Goal: Transaction & Acquisition: Purchase product/service

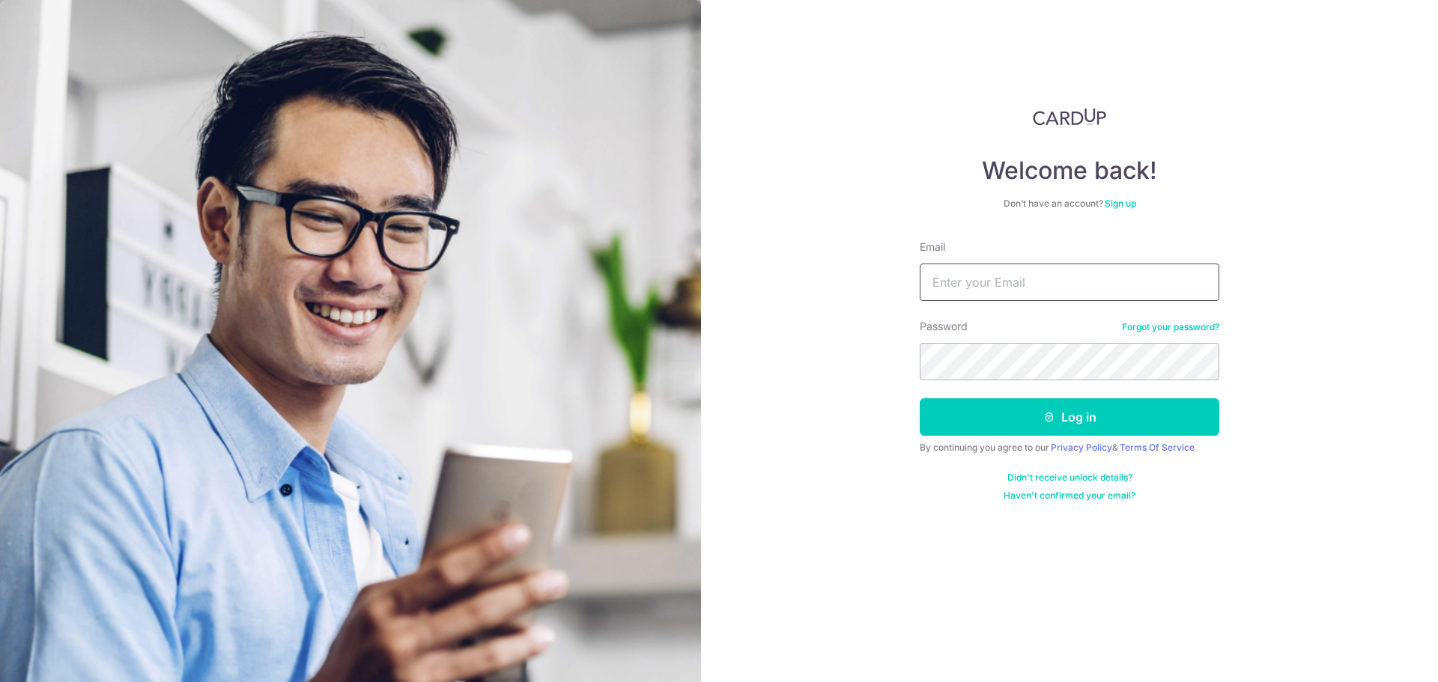
click at [999, 282] on input "Email" at bounding box center [1069, 282] width 300 height 37
type input "tkw1812@yahoo.com.sg"
click at [1002, 426] on button "Log in" at bounding box center [1069, 416] width 300 height 37
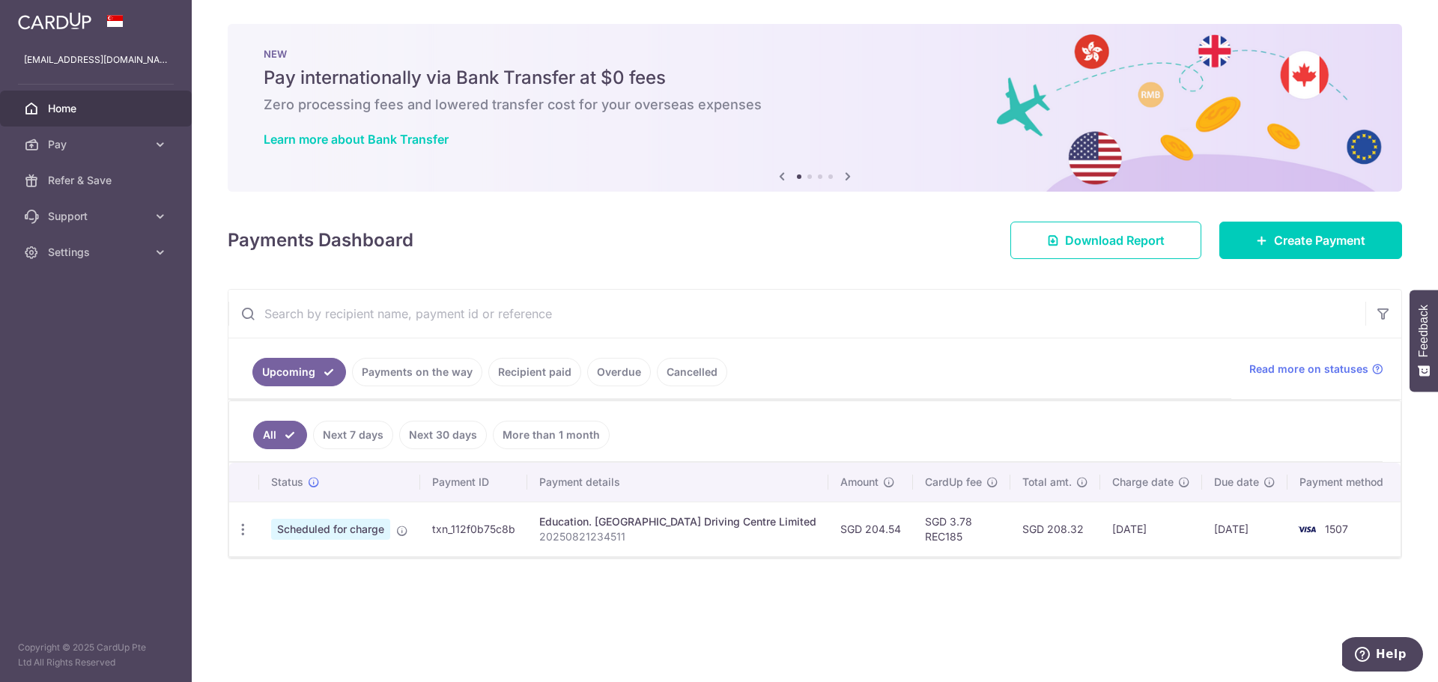
click at [424, 373] on link "Payments on the way" at bounding box center [417, 372] width 130 height 28
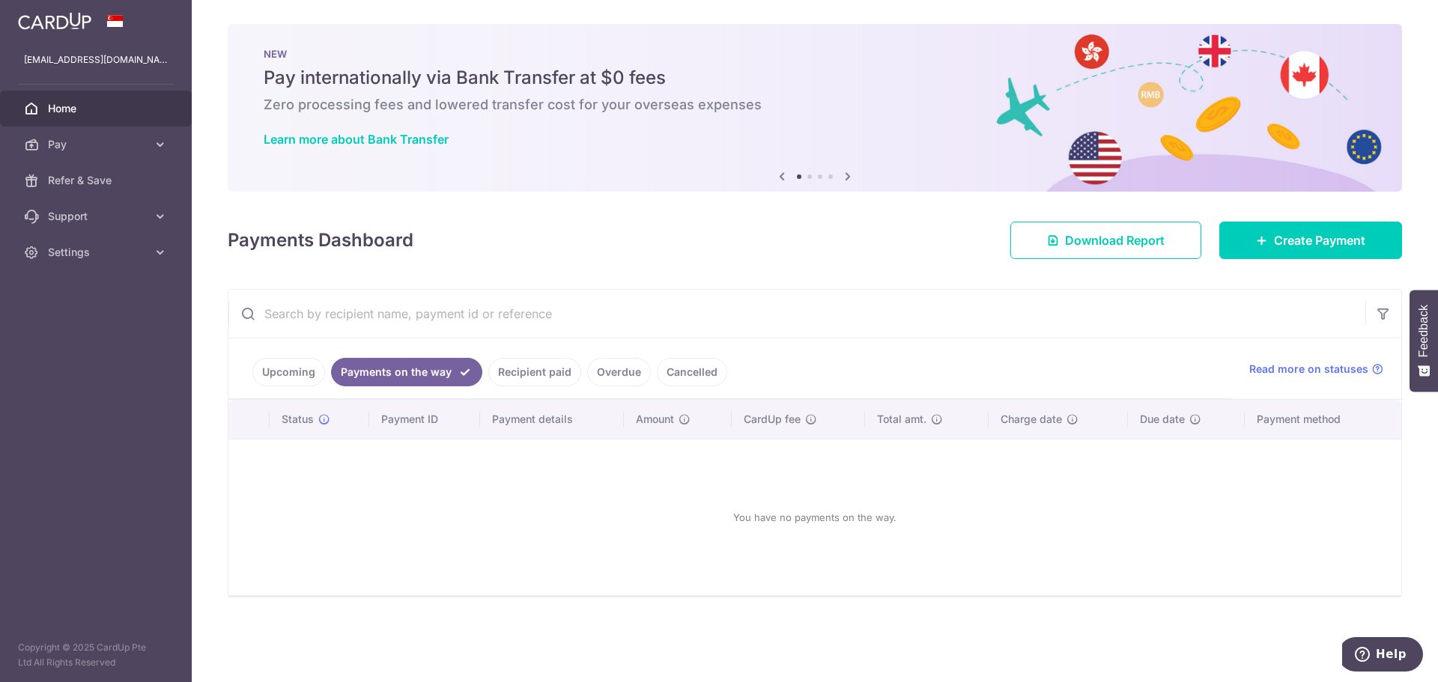
click at [539, 365] on link "Recipient paid" at bounding box center [534, 372] width 93 height 28
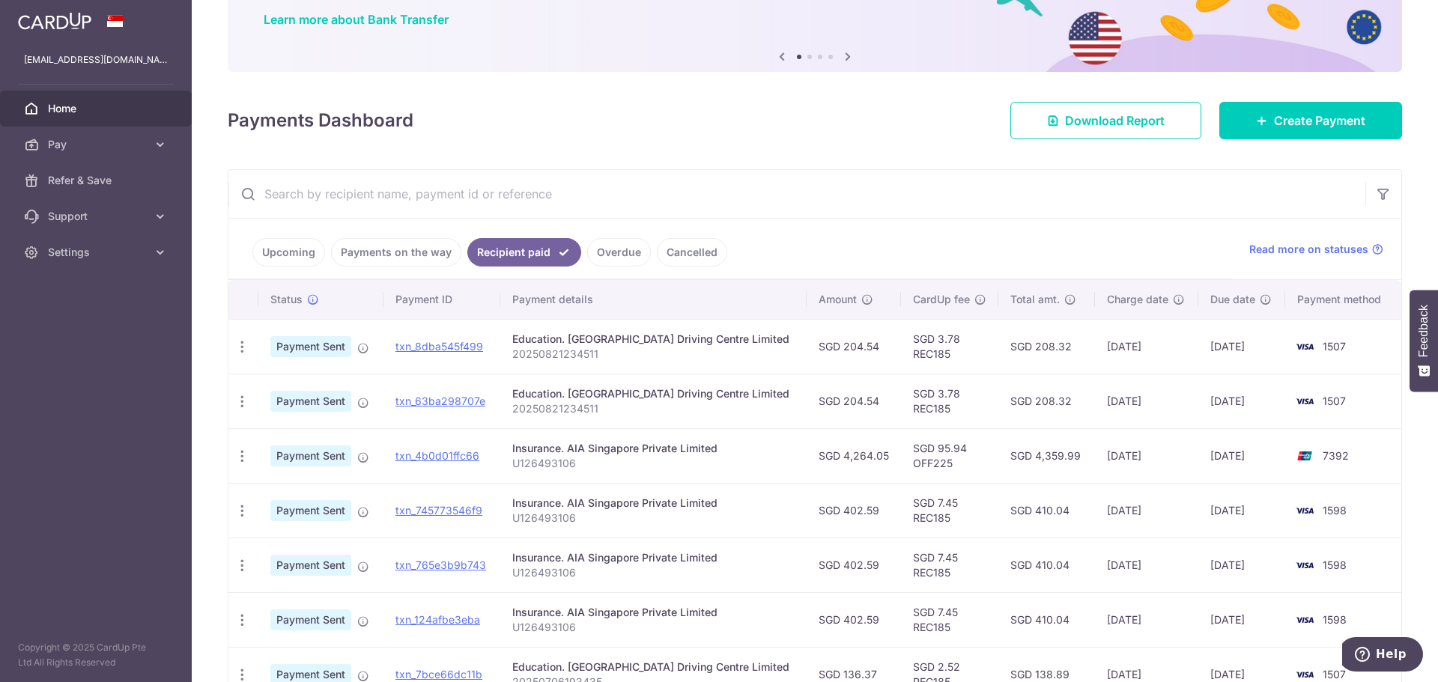
scroll to position [150, 0]
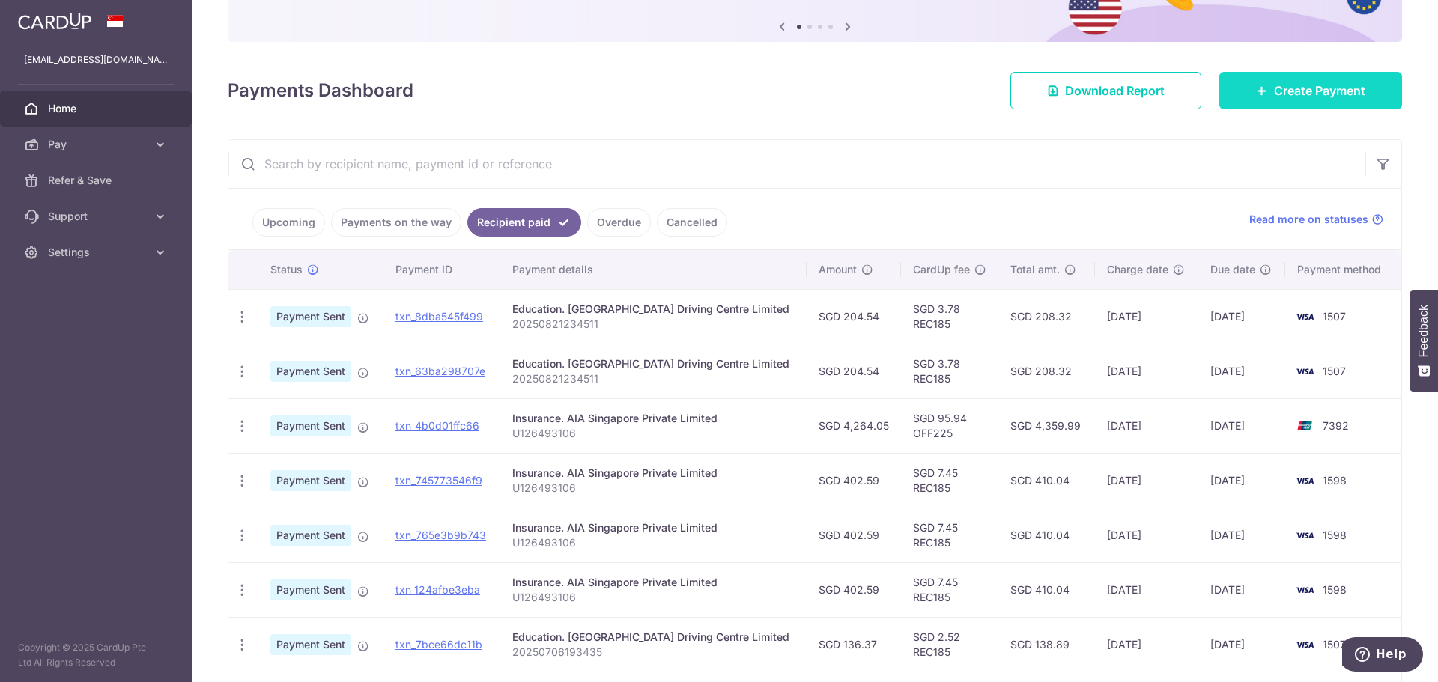
click at [1309, 87] on span "Create Payment" at bounding box center [1319, 91] width 91 height 18
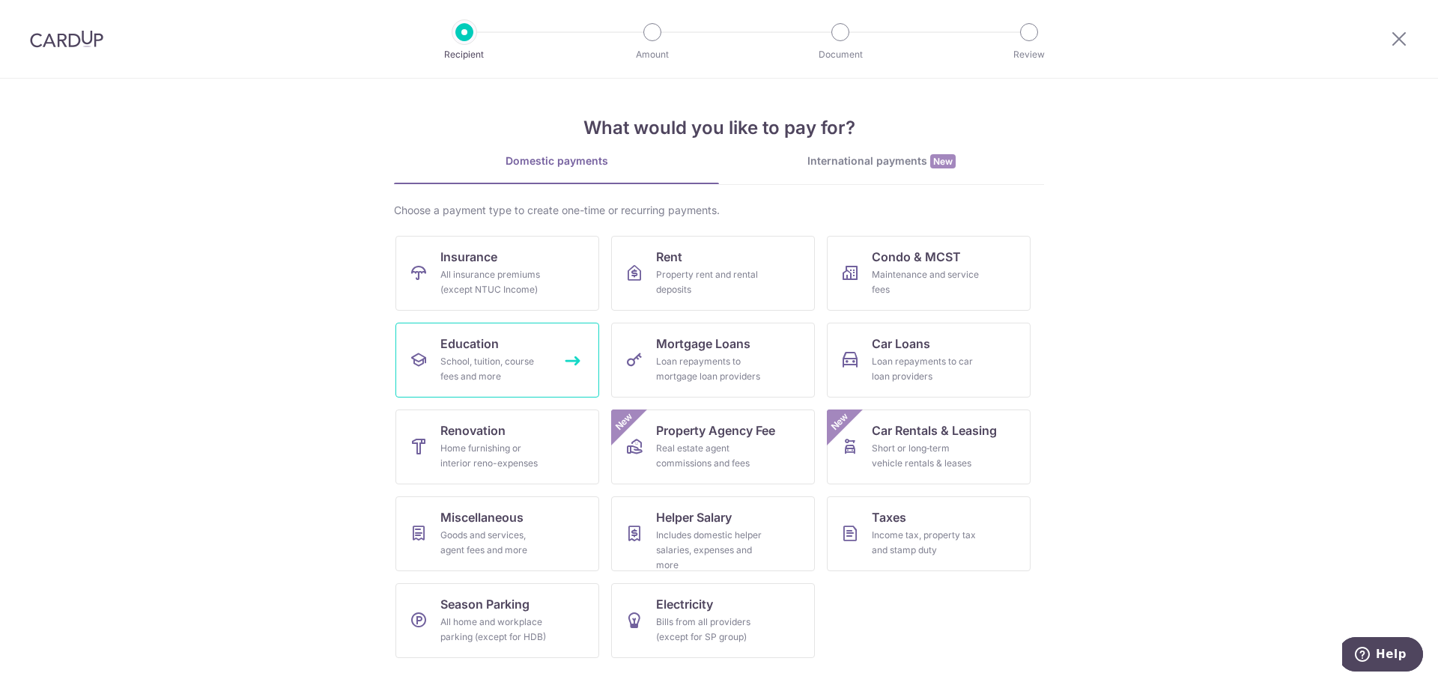
click at [497, 359] on div "School, tuition, course fees and more" at bounding box center [494, 369] width 108 height 30
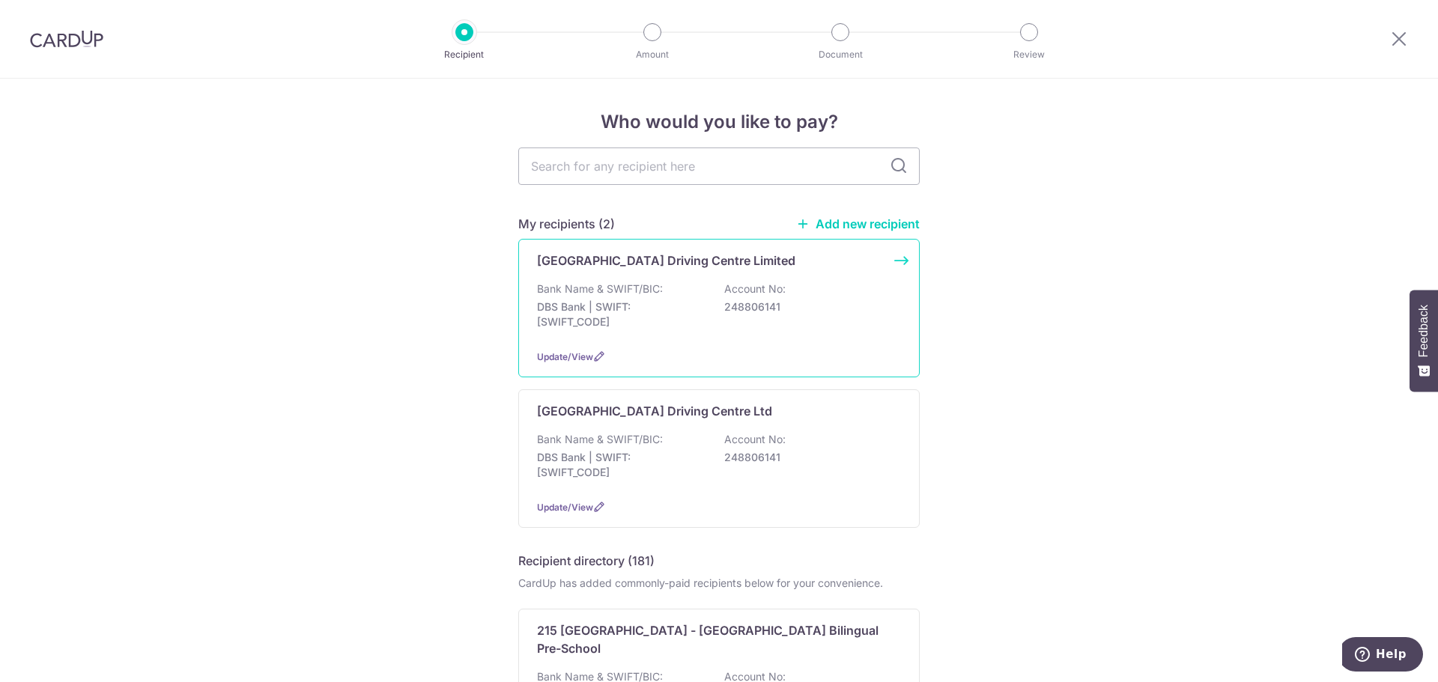
click at [669, 332] on div "Bank Name & SWIFT/BIC: DBS Bank | SWIFT: [SWIFT_CODE] Account No: 248806141" at bounding box center [719, 309] width 364 height 55
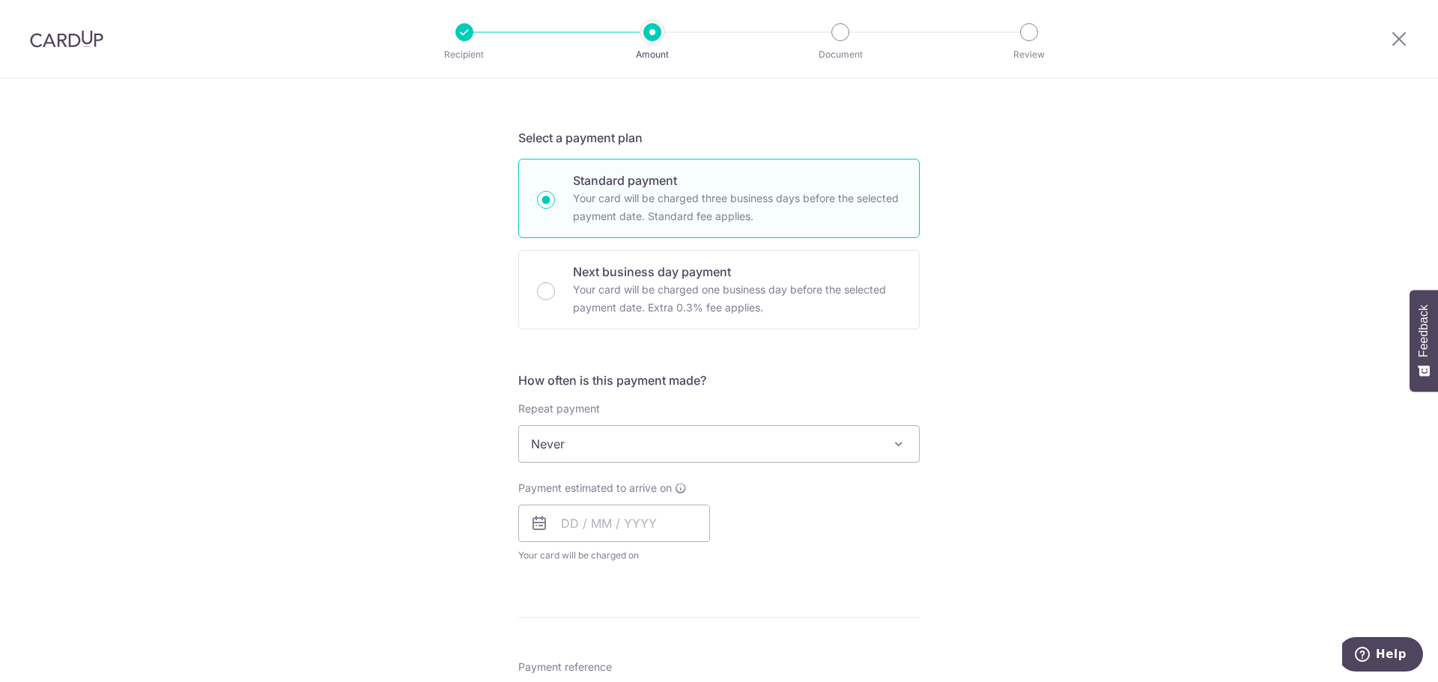
scroll to position [300, 0]
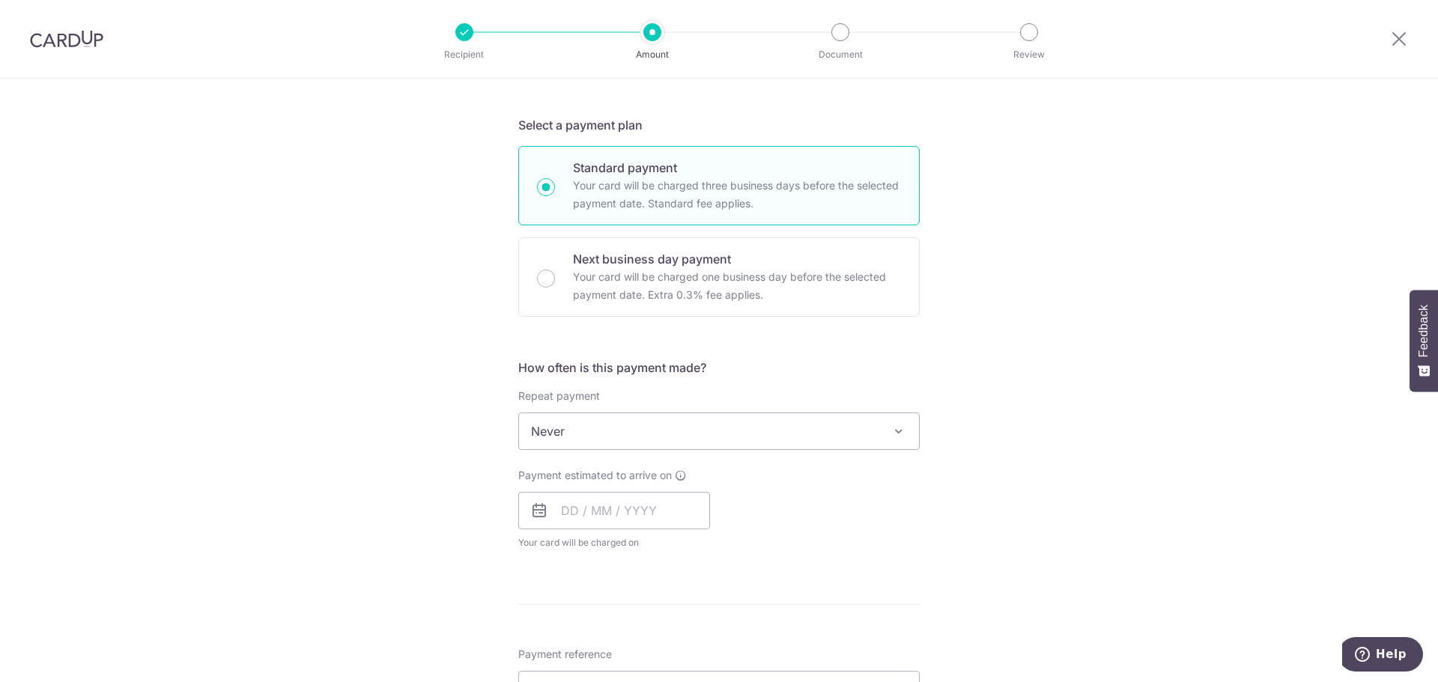
click at [627, 426] on span "Never" at bounding box center [719, 431] width 400 height 36
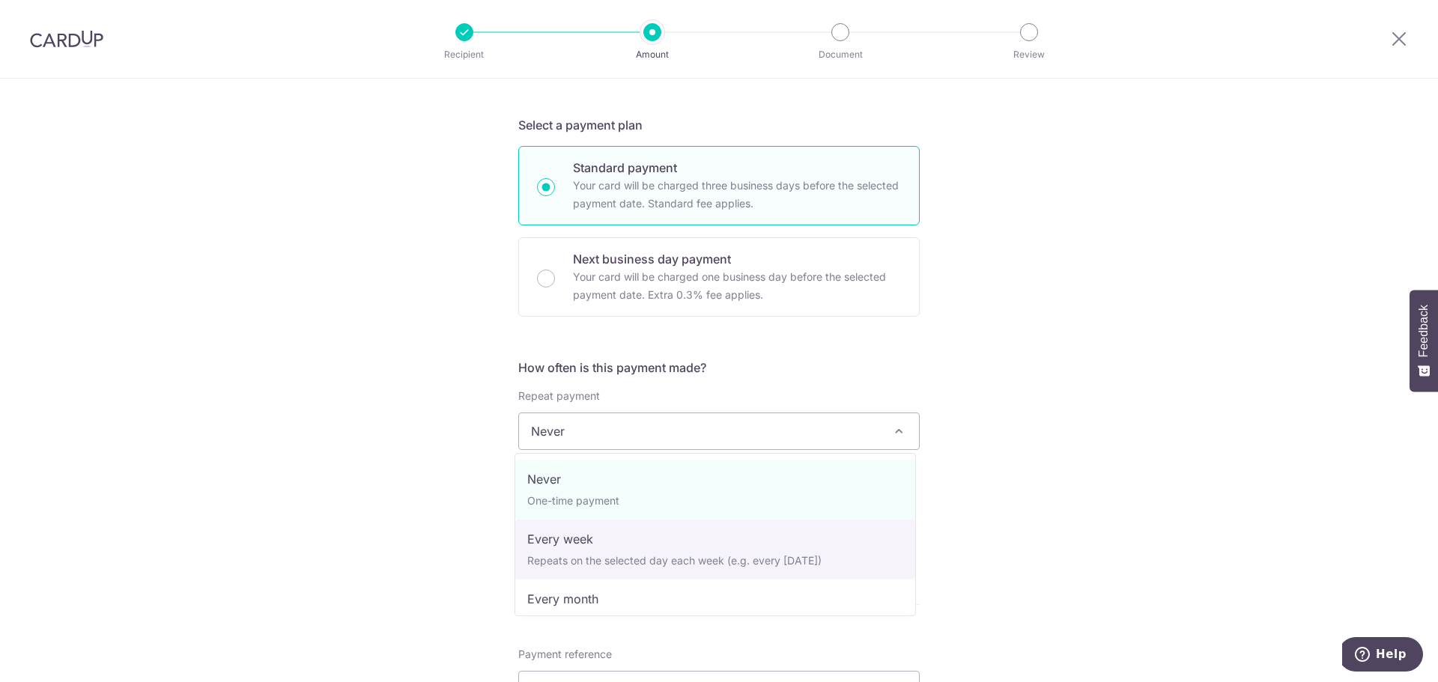
select select "2"
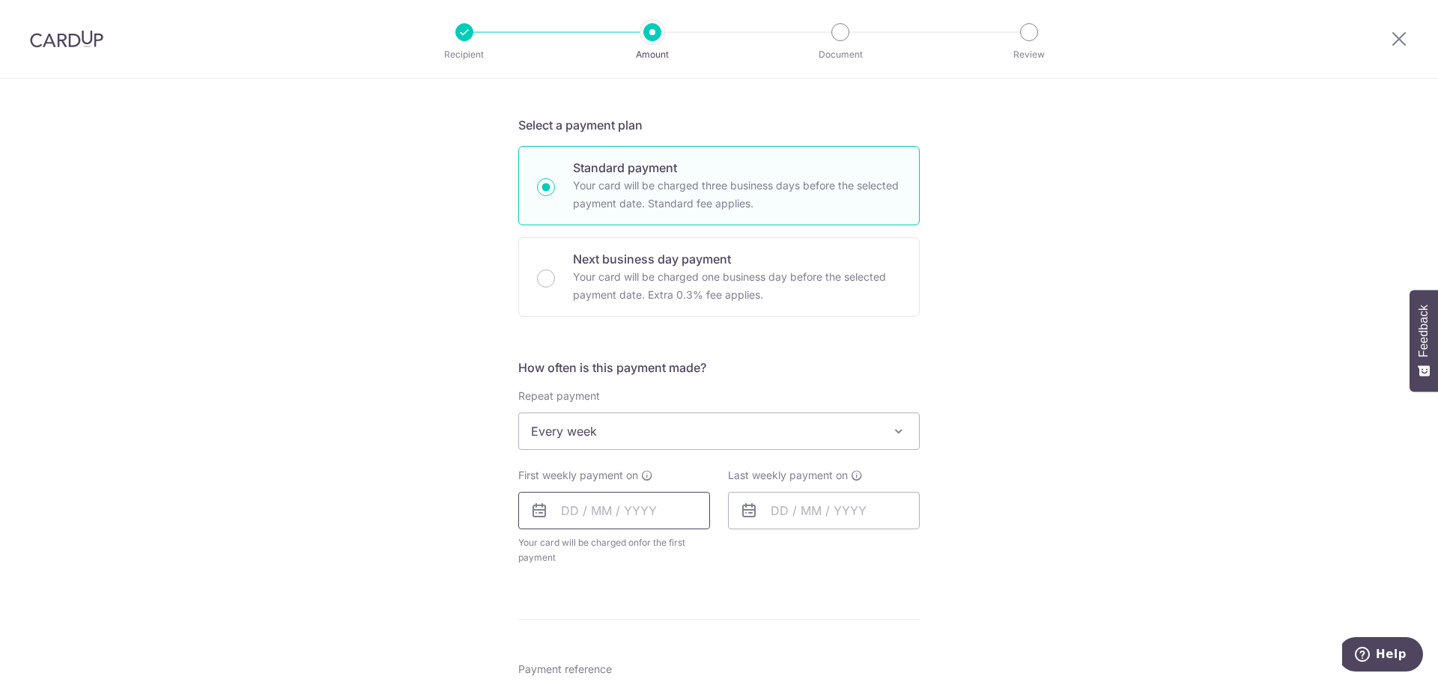
click at [639, 515] on input "text" at bounding box center [614, 510] width 192 height 37
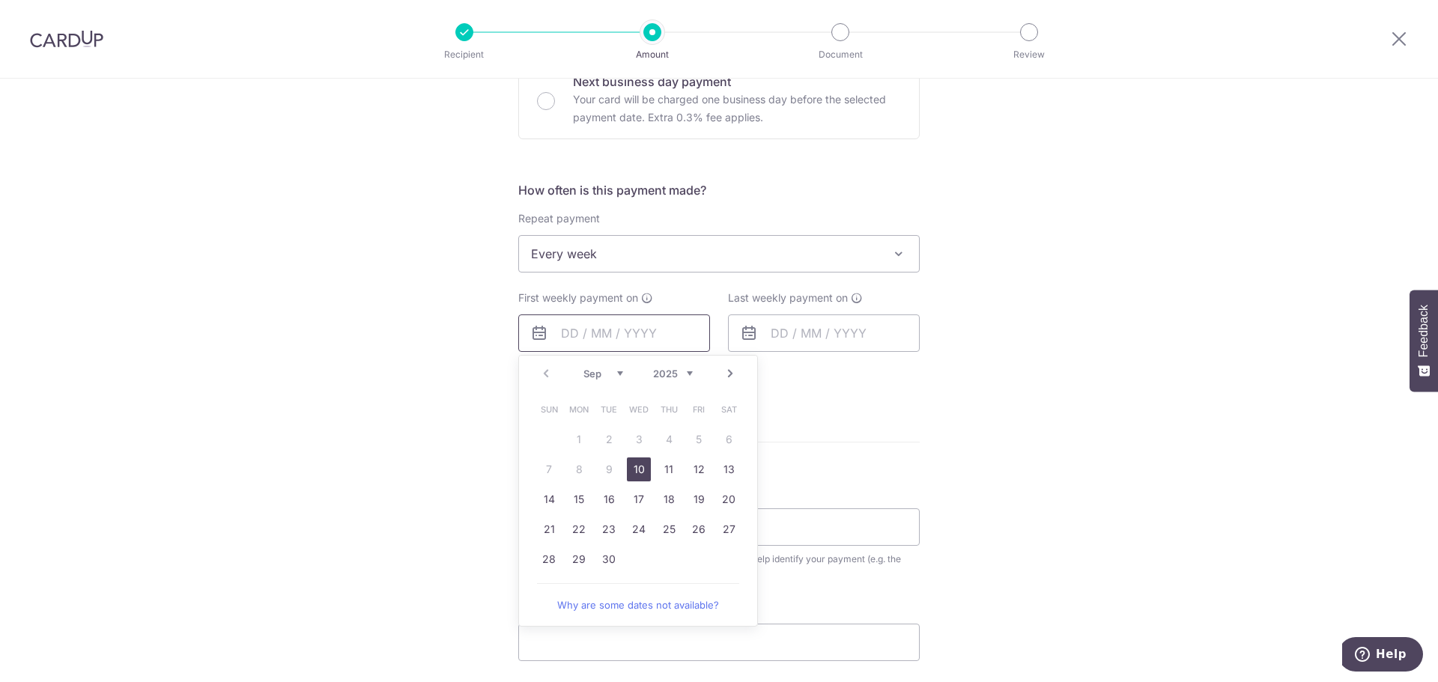
scroll to position [524, 0]
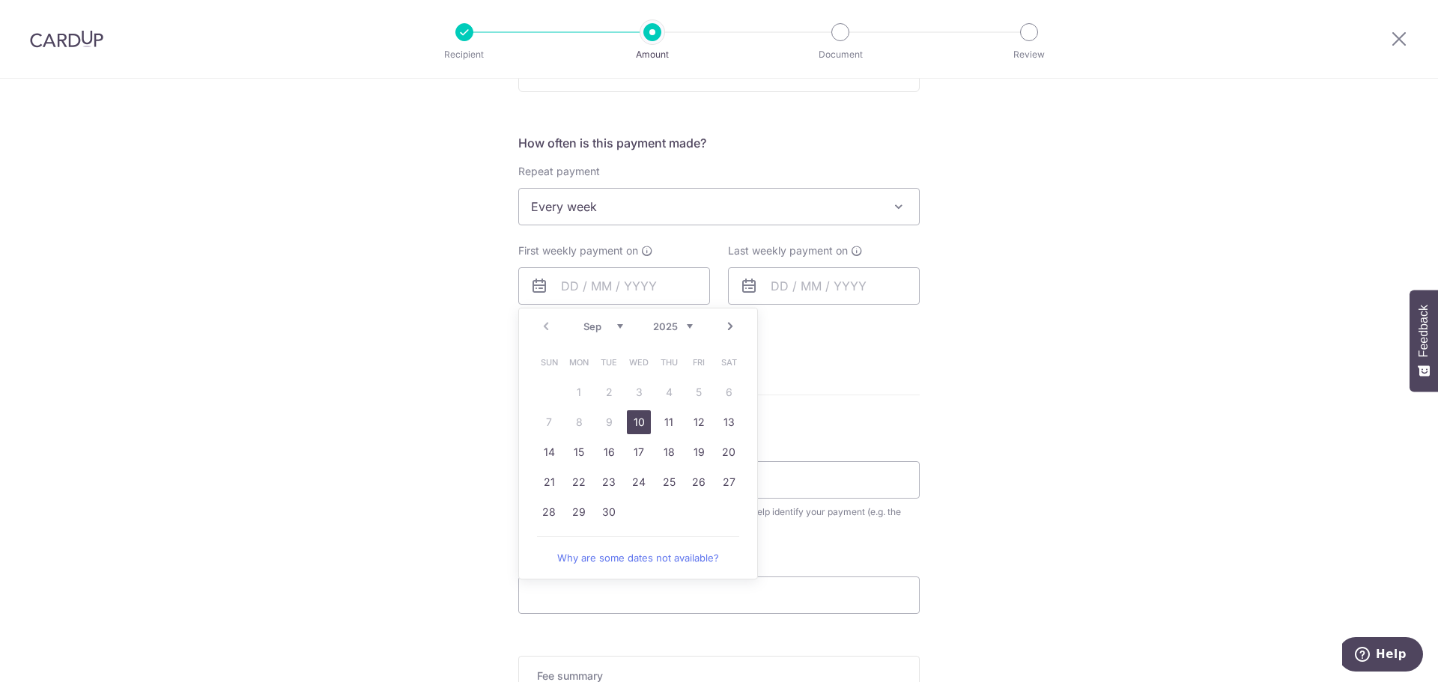
click at [640, 426] on link "10" at bounding box center [639, 422] width 24 height 24
type input "10/09/2025"
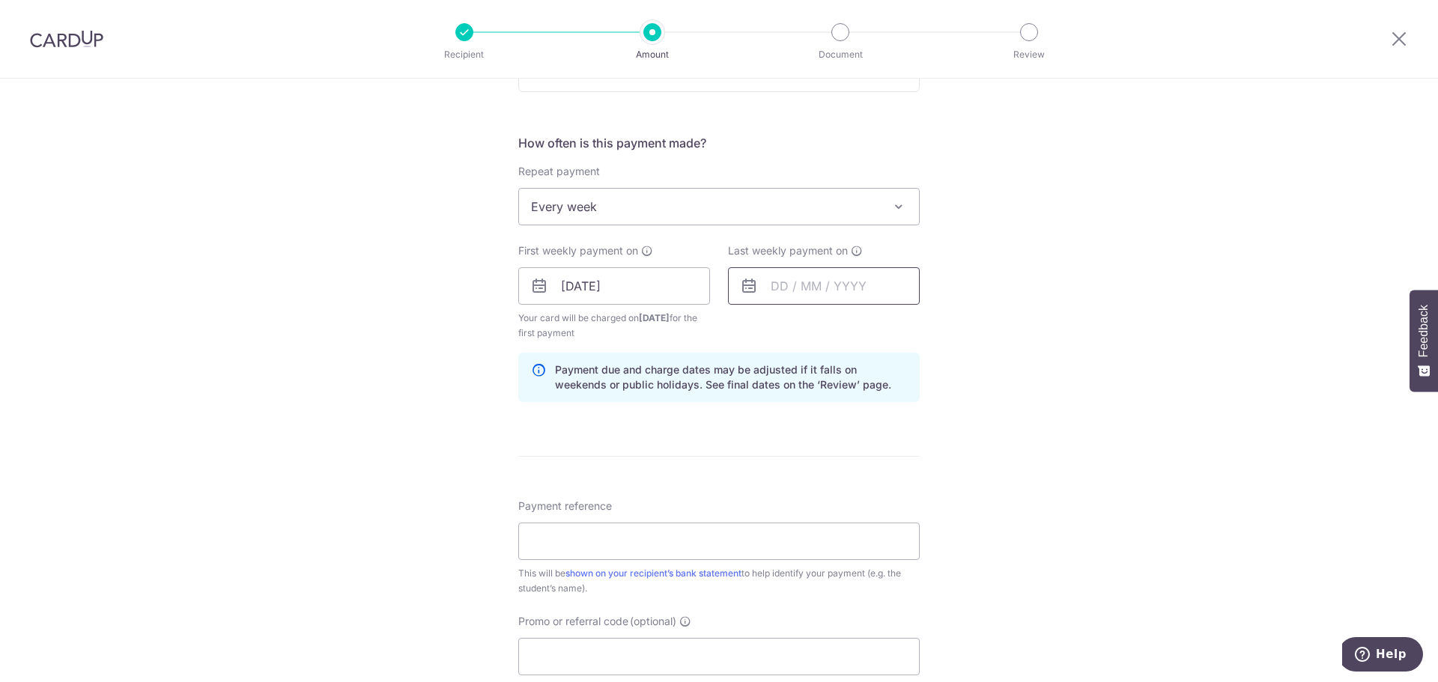
click at [822, 290] on input "text" at bounding box center [824, 285] width 192 height 37
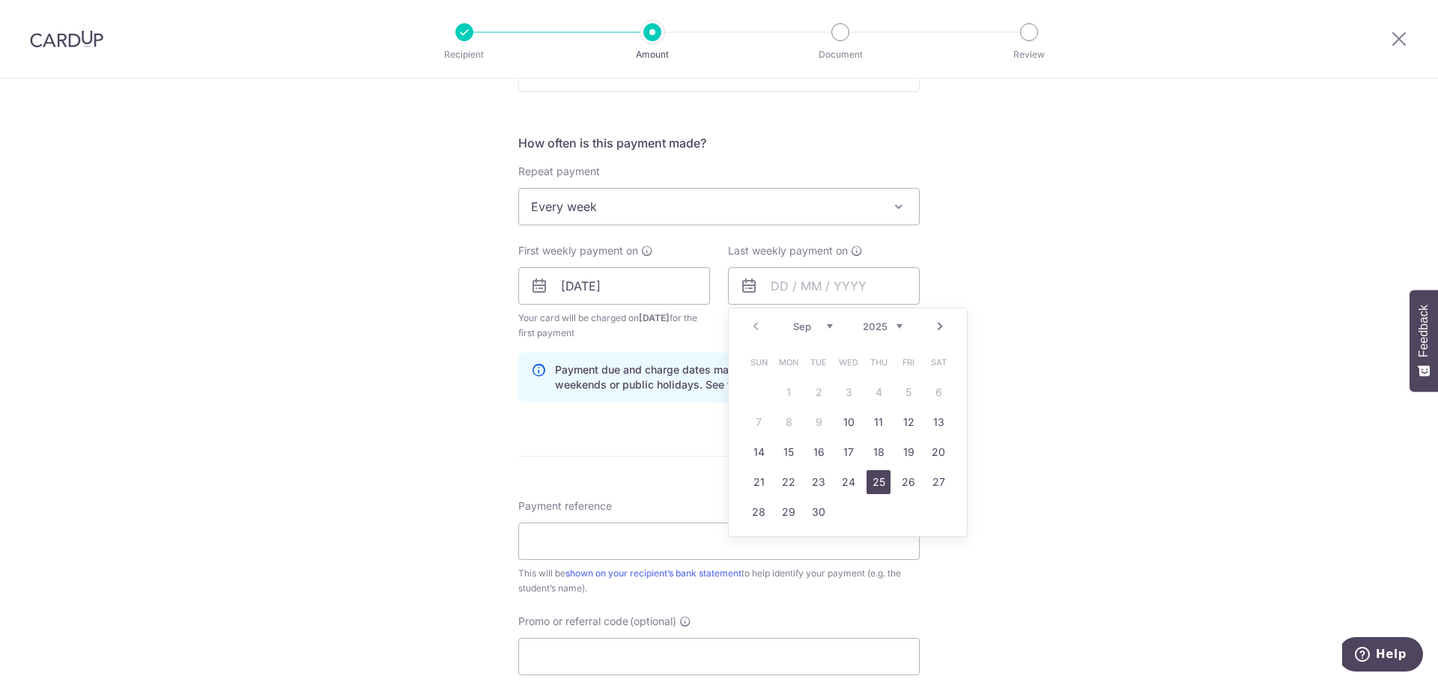
click at [877, 484] on link "25" at bounding box center [878, 482] width 24 height 24
type input "25/09/2025"
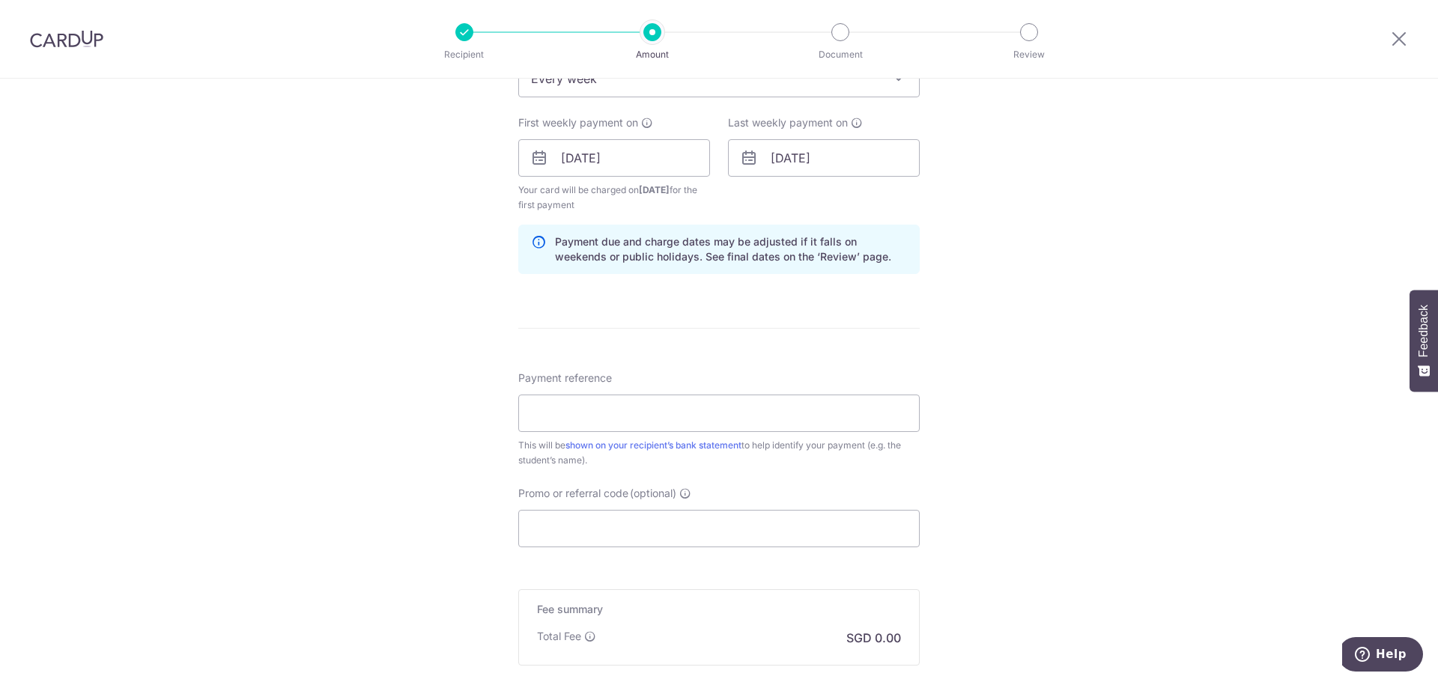
scroll to position [674, 0]
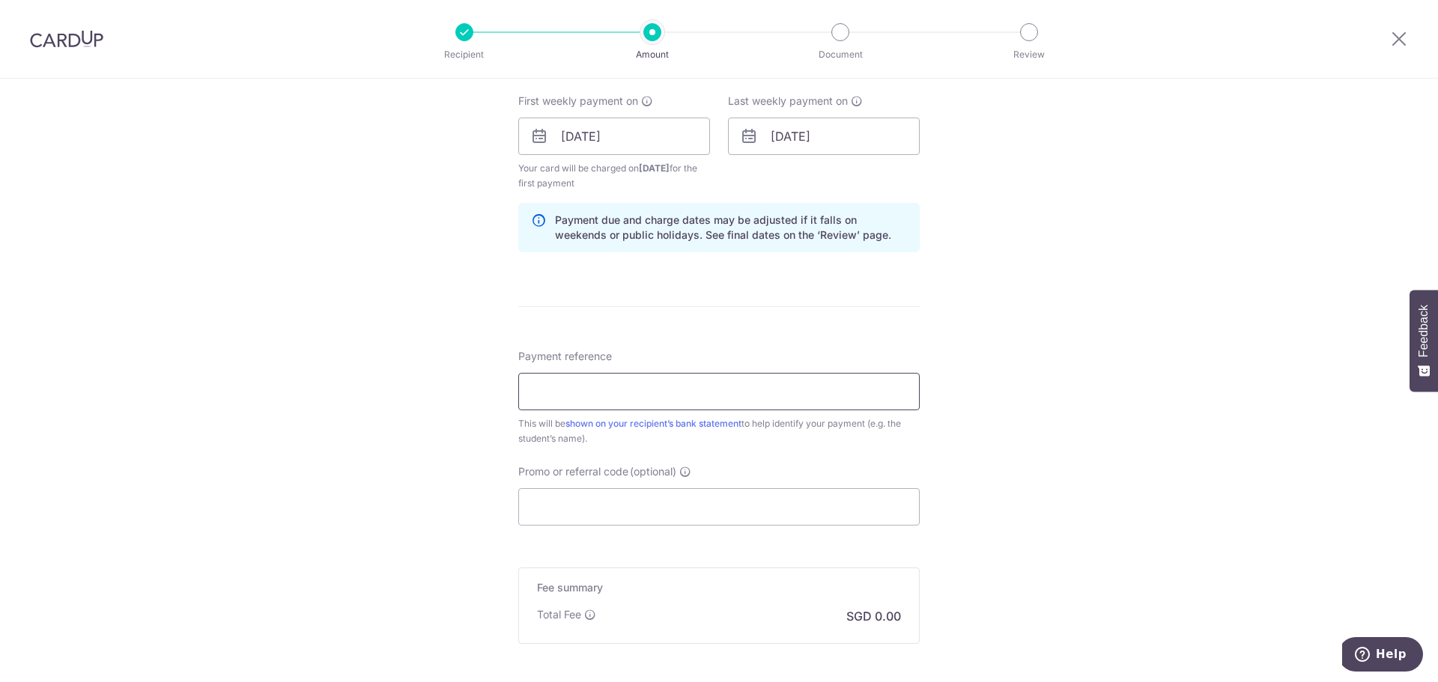
click at [633, 397] on input "Payment reference" at bounding box center [718, 391] width 401 height 37
click at [622, 502] on input "Promo or referral code (optional)" at bounding box center [718, 506] width 401 height 37
paste input "REC185"
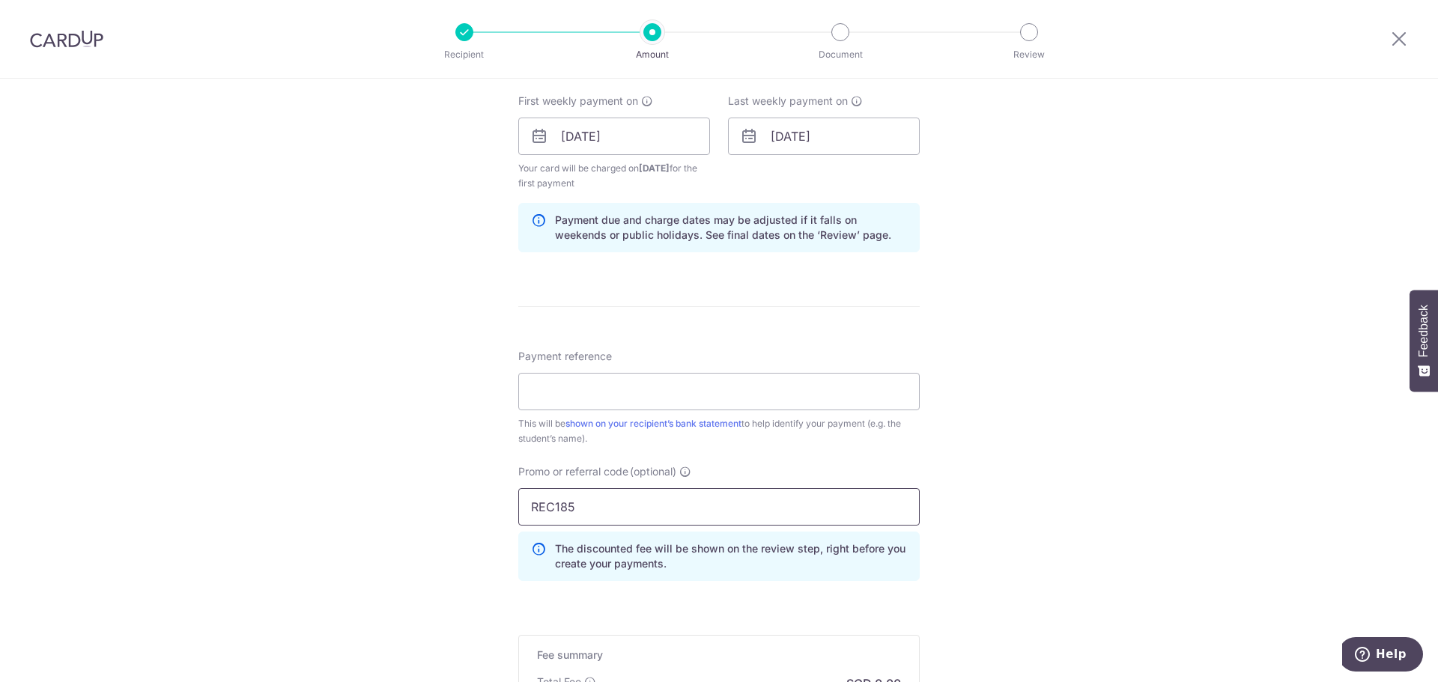
type input "REC185"
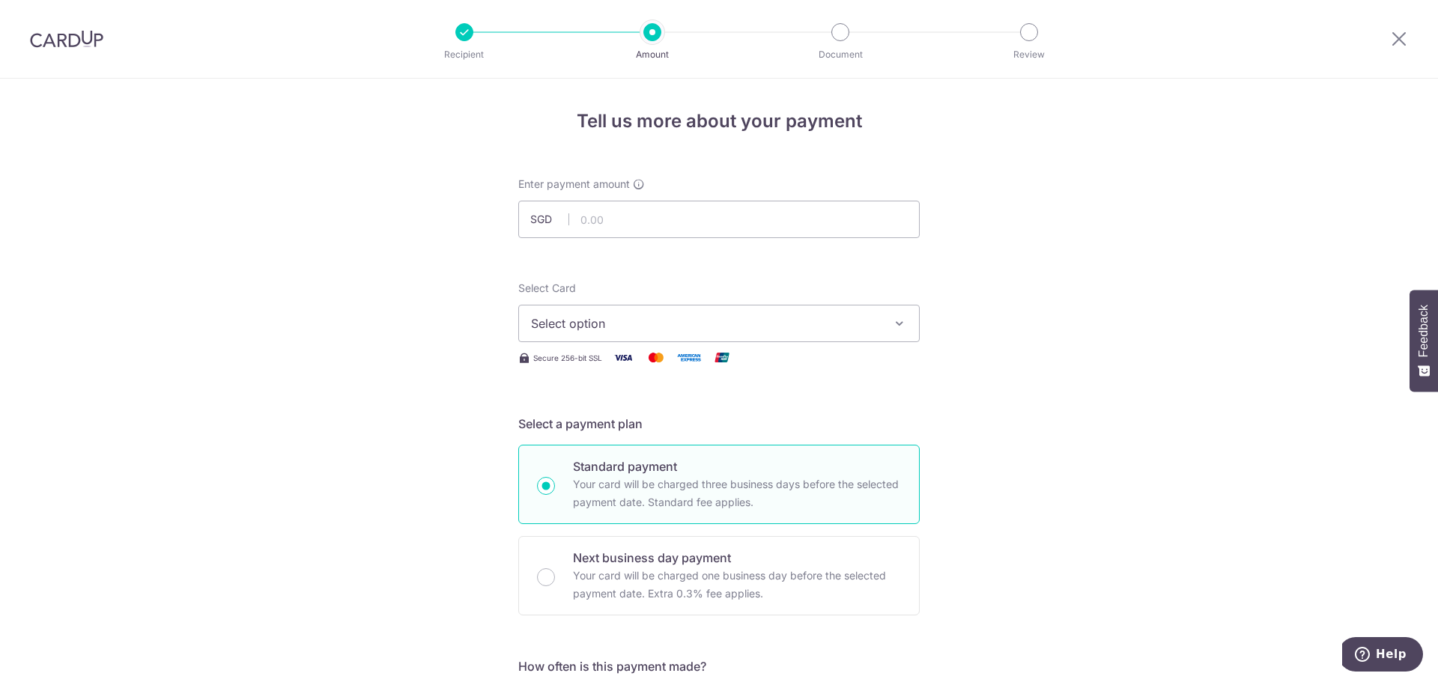
scroll to position [0, 0]
click at [608, 216] on input "text" at bounding box center [718, 219] width 401 height 37
paste input "169.39"
type input "169.40"
click at [638, 323] on span "Select option" at bounding box center [705, 324] width 349 height 18
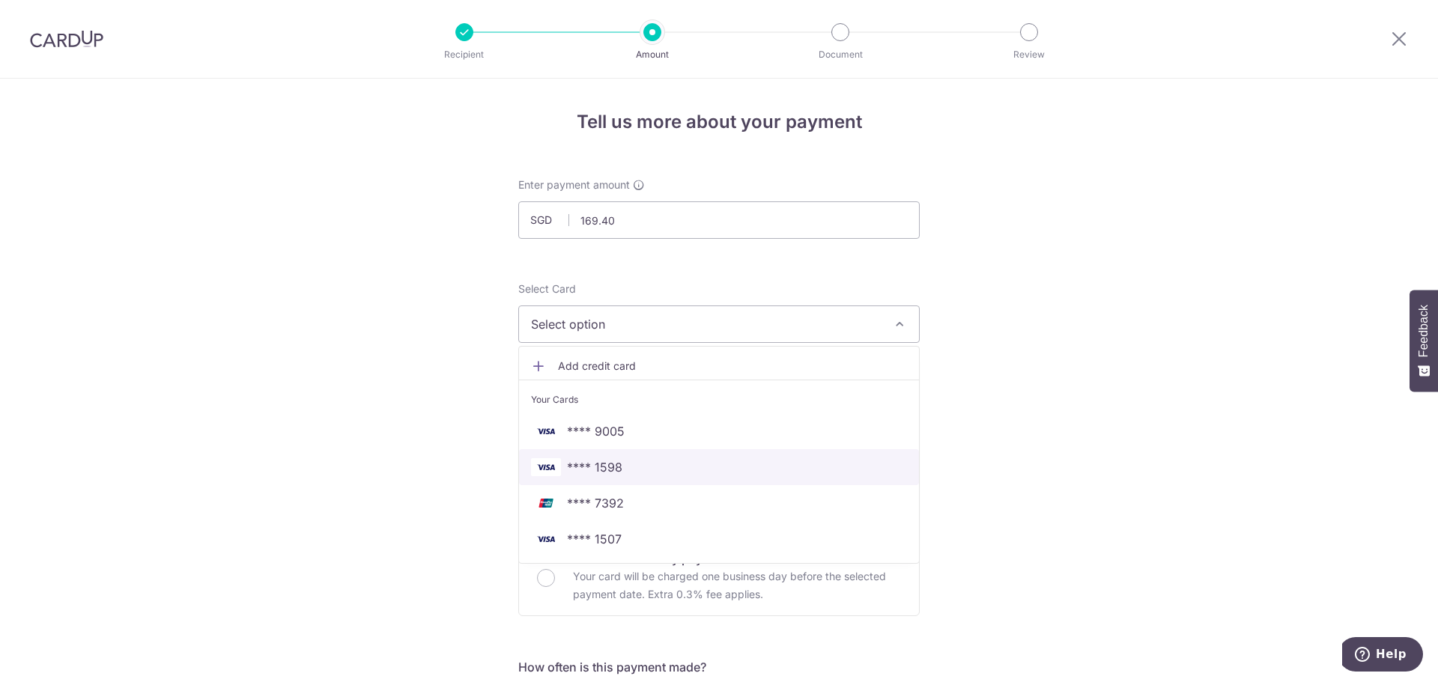
click at [644, 466] on span "**** 1598" at bounding box center [719, 467] width 376 height 18
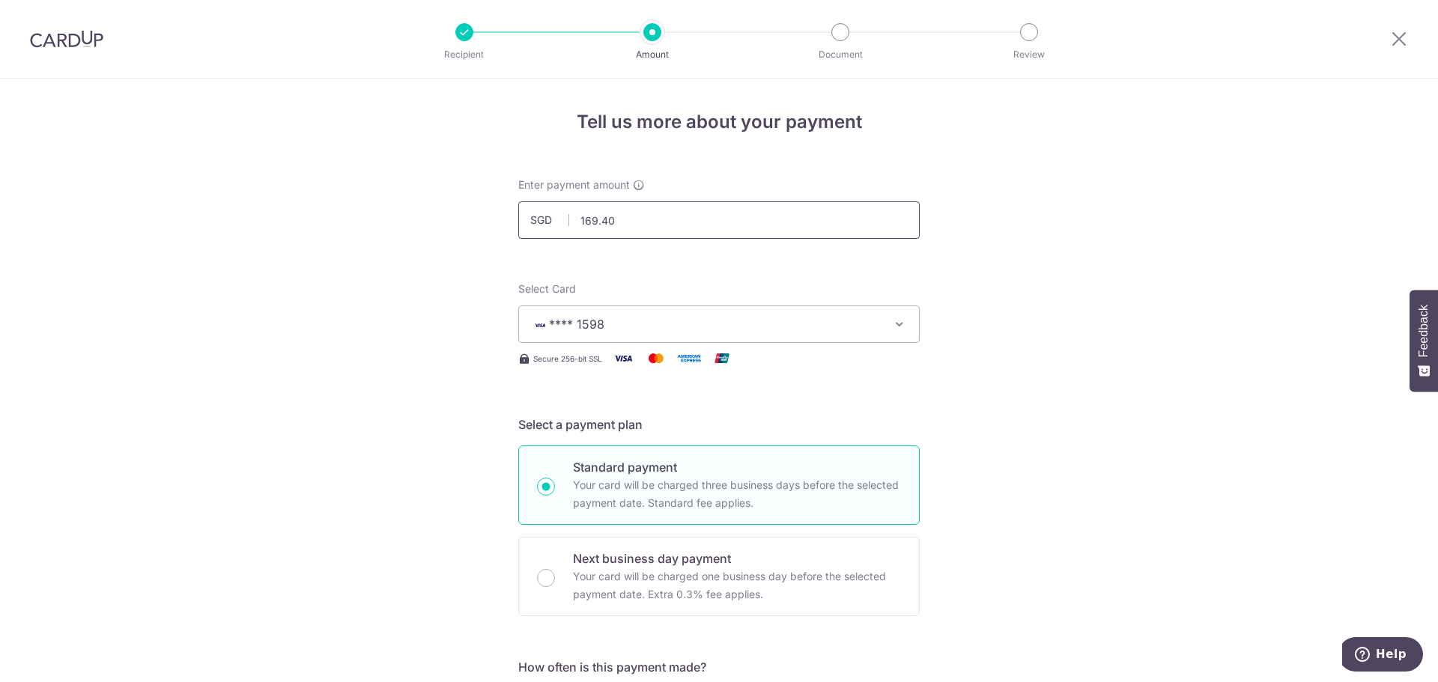
drag, startPoint x: 630, startPoint y: 215, endPoint x: 534, endPoint y: 219, distance: 96.7
click at [534, 219] on div "SGD 169.40 169.40" at bounding box center [718, 219] width 401 height 37
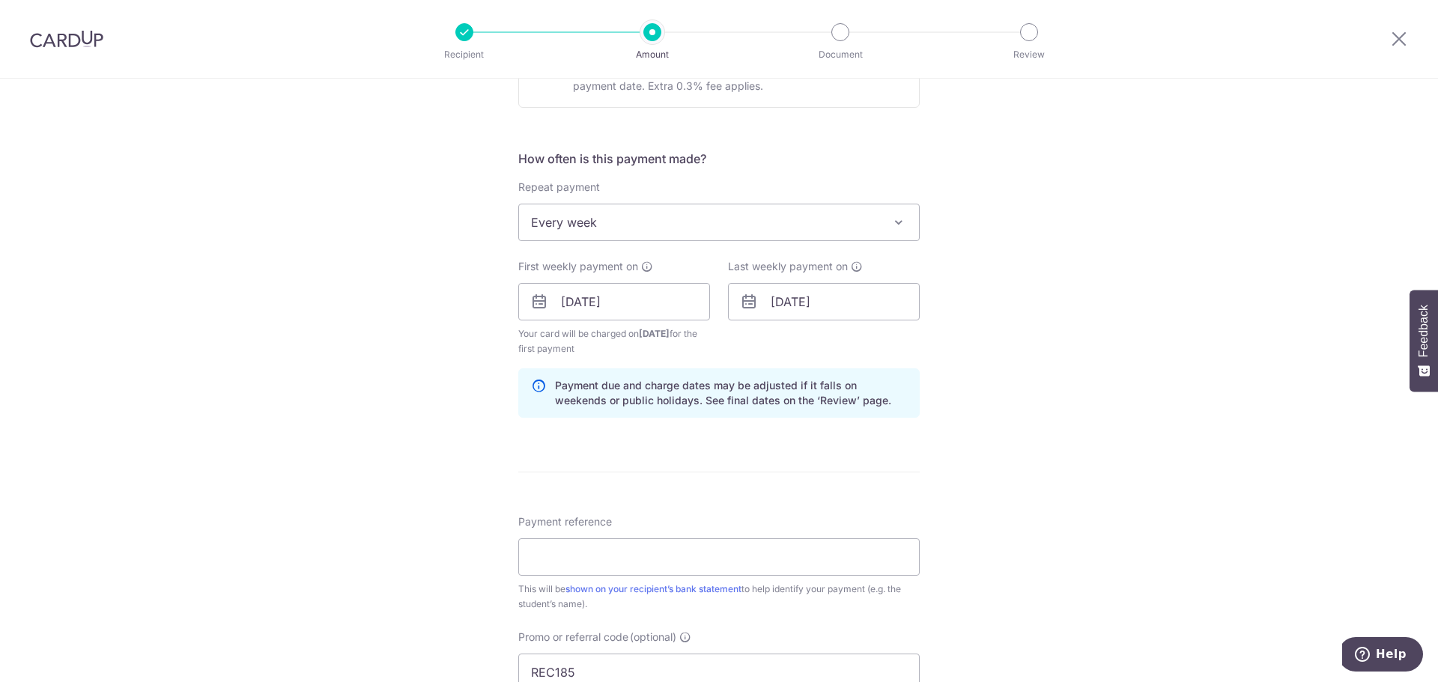
scroll to position [524, 0]
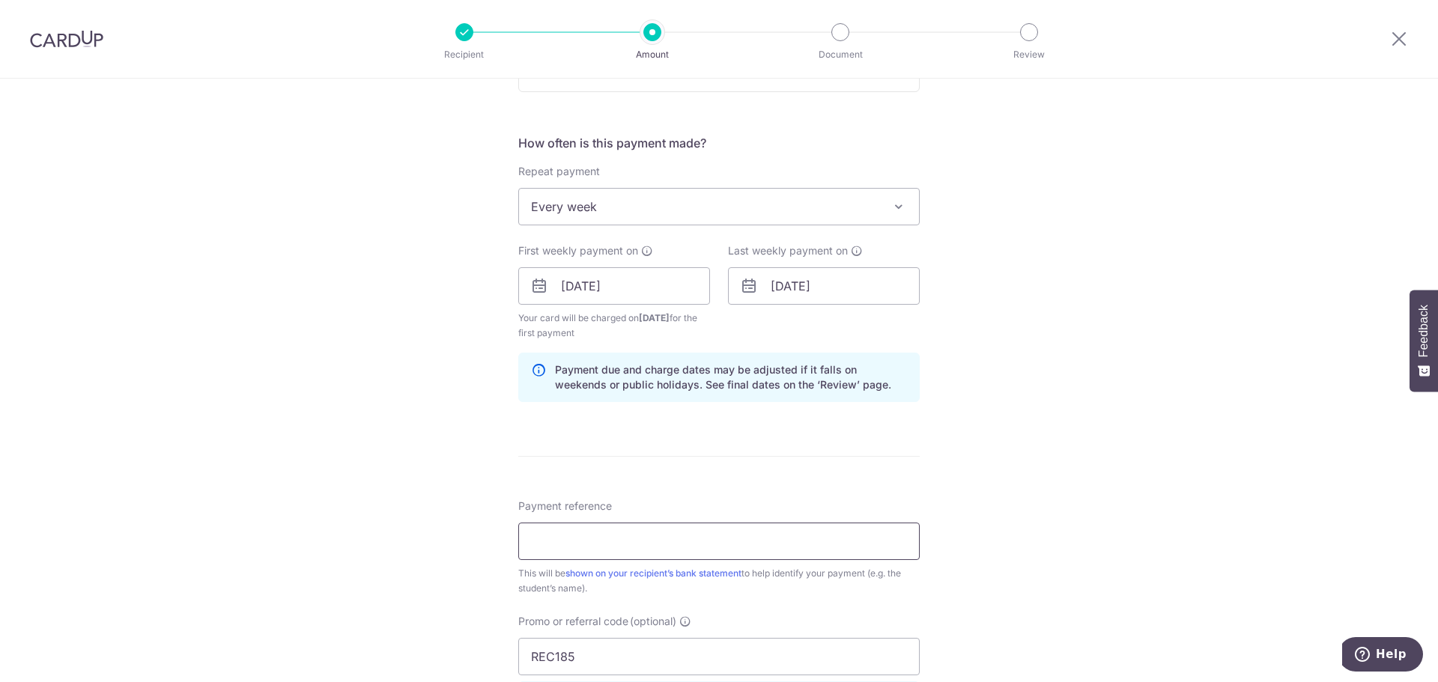
drag, startPoint x: 633, startPoint y: 540, endPoint x: 652, endPoint y: 520, distance: 27.0
click at [633, 540] on input "Payment reference" at bounding box center [718, 541] width 401 height 37
paste input "20250904222720"
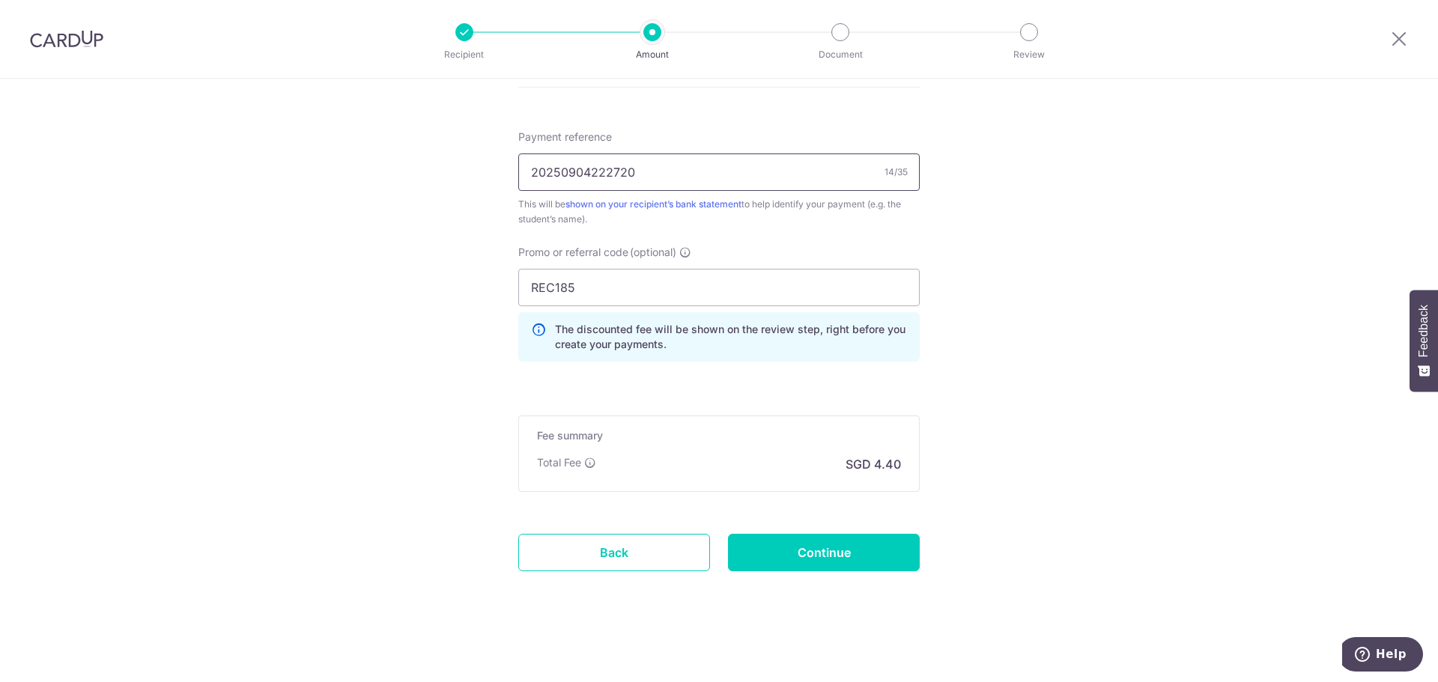
scroll to position [895, 0]
type input "20250904222720"
click at [817, 552] on input "Continue" at bounding box center [824, 550] width 192 height 37
type input "Create Schedule"
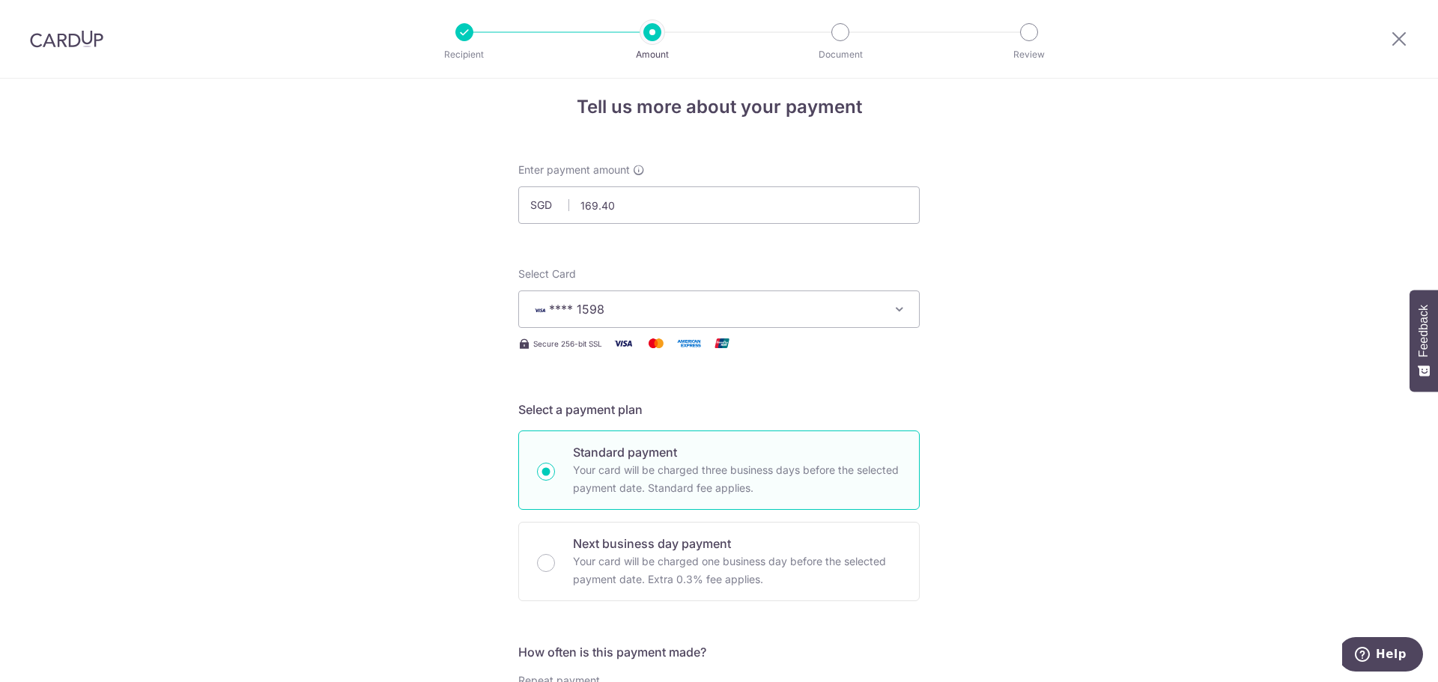
scroll to position [0, 0]
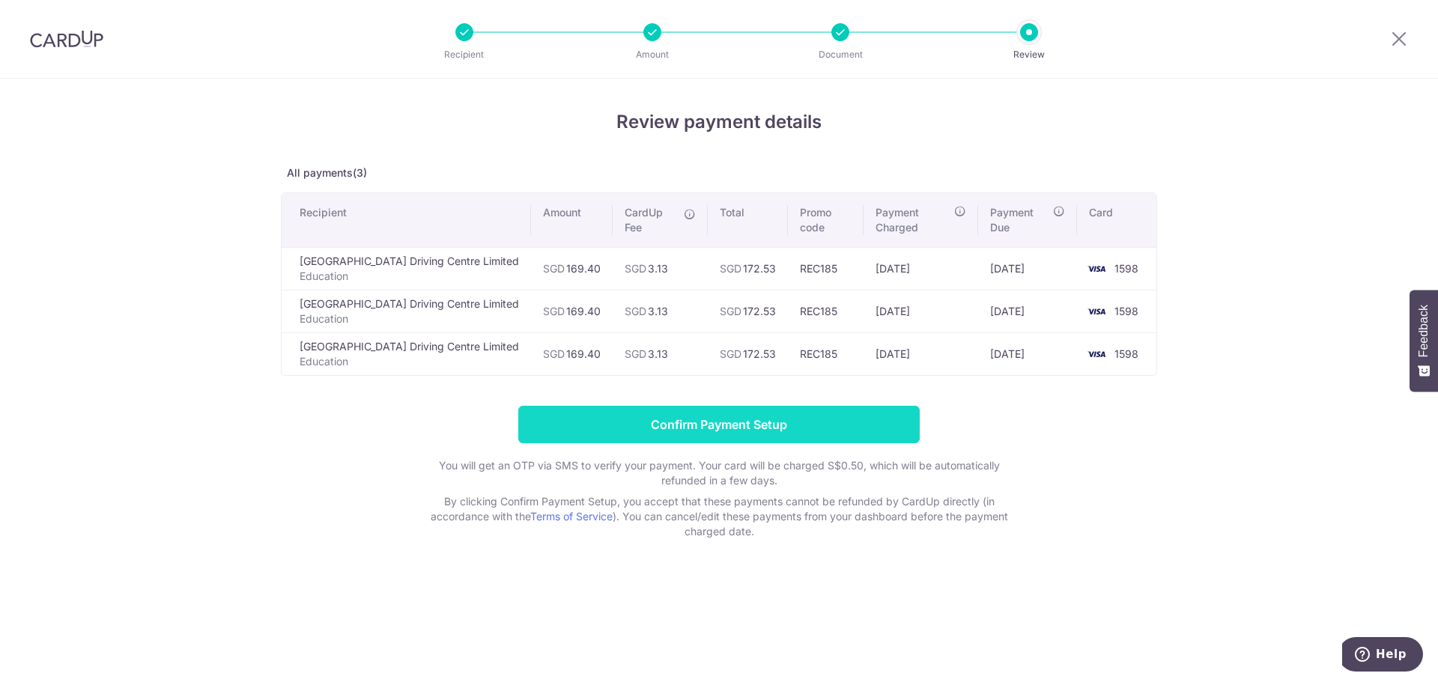
click at [734, 406] on input "Confirm Payment Setup" at bounding box center [718, 424] width 401 height 37
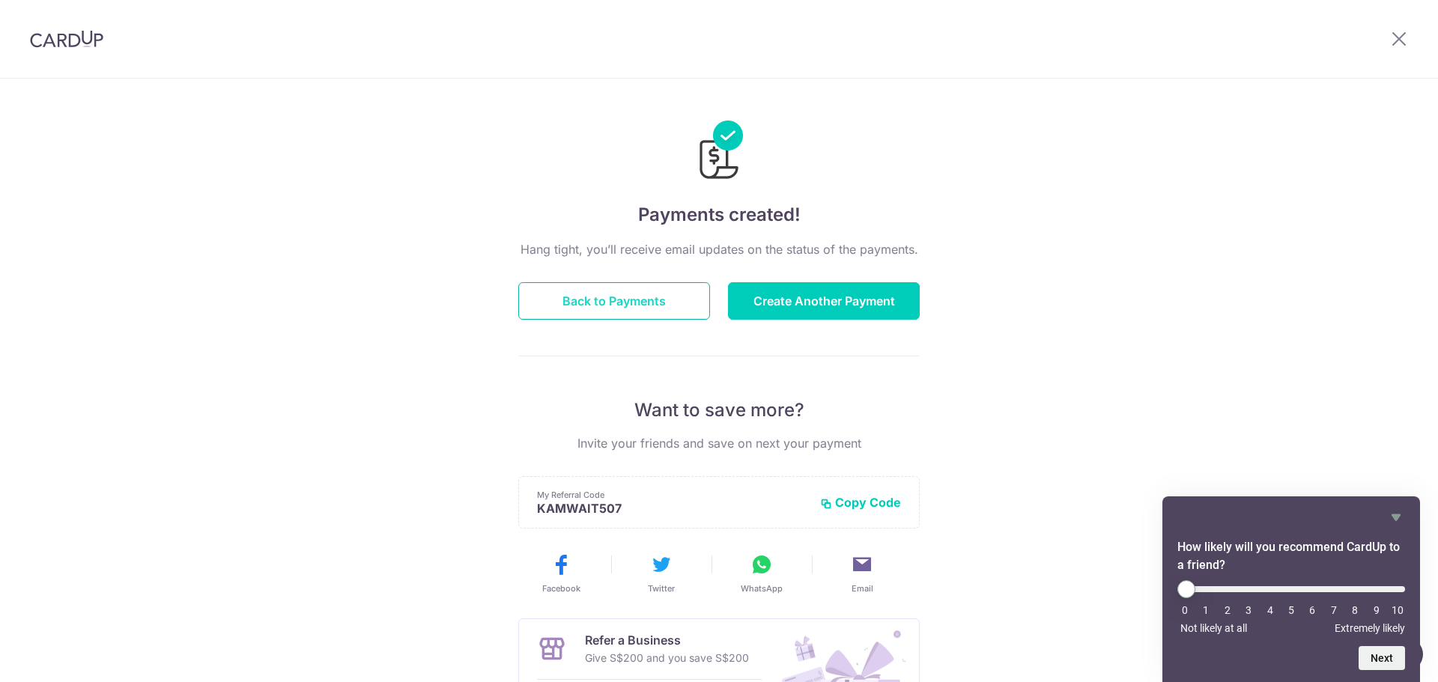
click at [642, 304] on button "Back to Payments" at bounding box center [614, 300] width 192 height 37
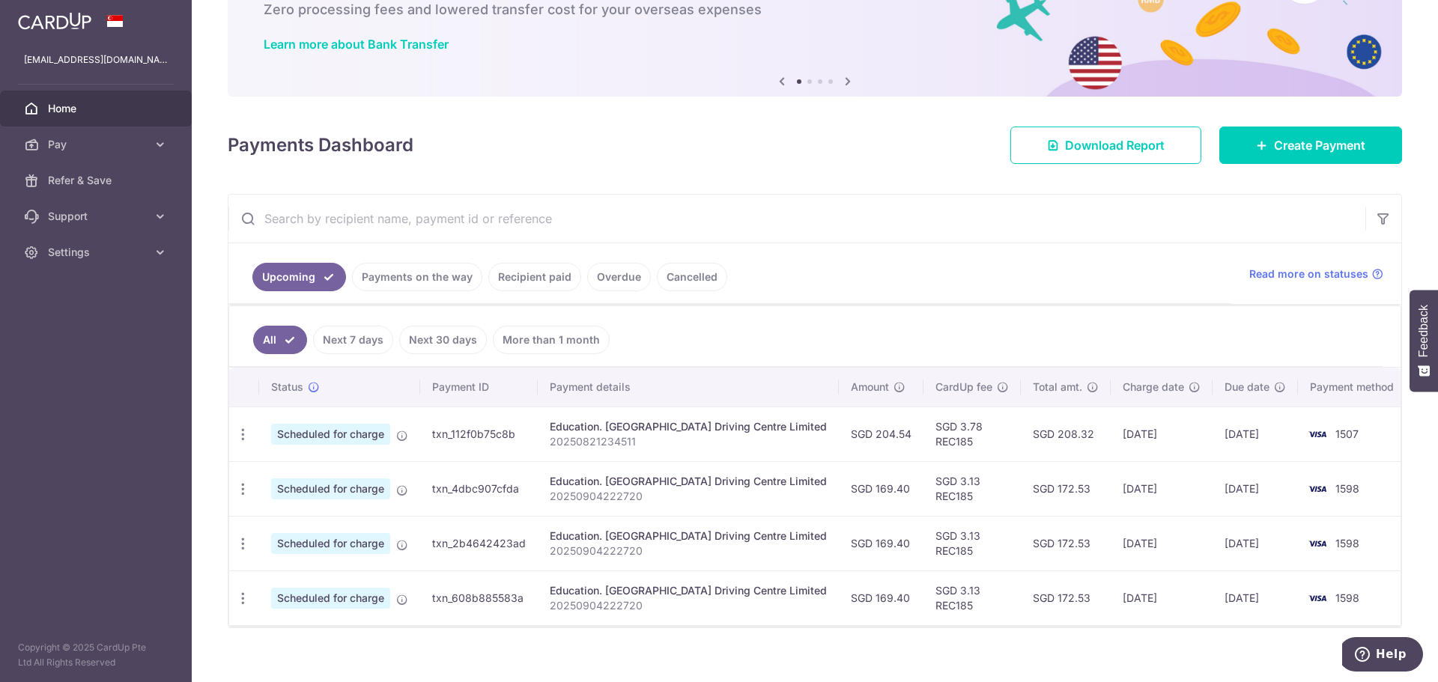
scroll to position [112, 0]
